Goal: Browse casually

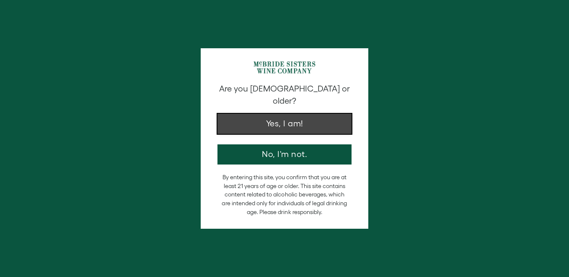
click at [257, 115] on button "Yes, I am!" at bounding box center [284, 124] width 134 height 20
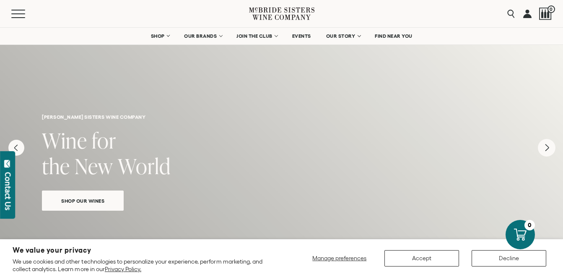
click at [549, 150] on icon "Next" at bounding box center [547, 148] width 18 height 18
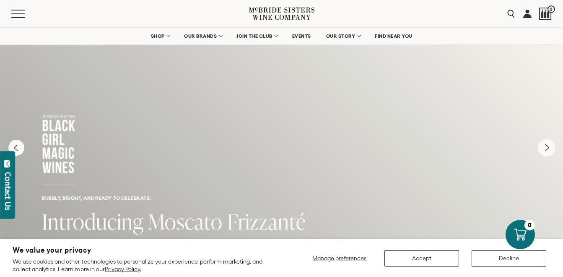
click at [549, 150] on icon "Next" at bounding box center [547, 148] width 18 height 18
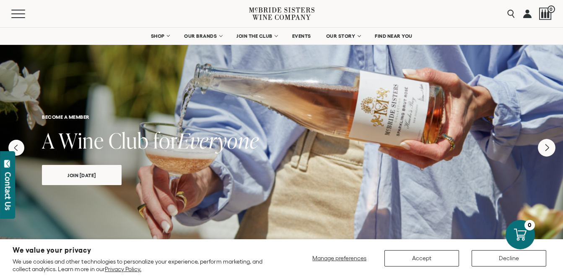
click at [549, 150] on icon "Next" at bounding box center [547, 148] width 18 height 18
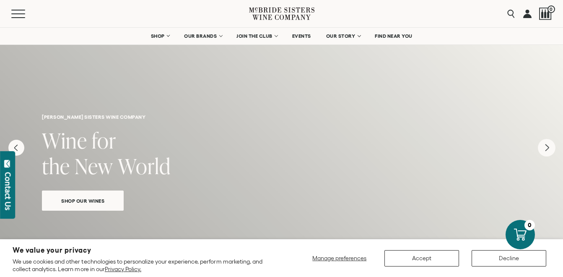
click at [549, 150] on icon "Next" at bounding box center [547, 148] width 18 height 18
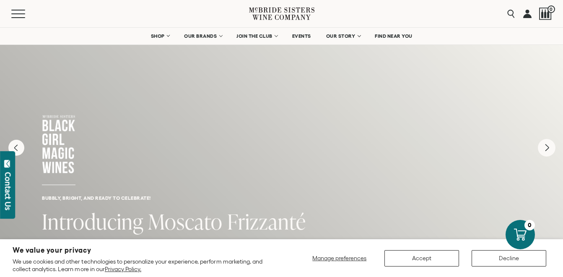
click at [549, 150] on icon "Next" at bounding box center [547, 148] width 18 height 18
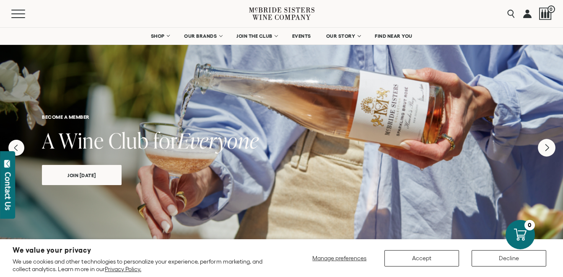
click at [549, 150] on icon "Next" at bounding box center [547, 148] width 18 height 18
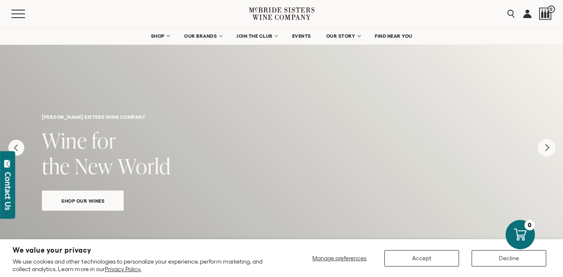
click at [549, 150] on icon "Next" at bounding box center [547, 148] width 18 height 18
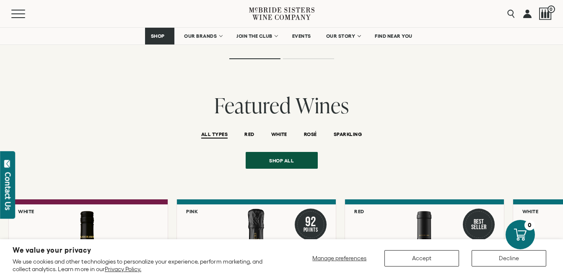
scroll to position [1934, 0]
